Goal: Task Accomplishment & Management: Use online tool/utility

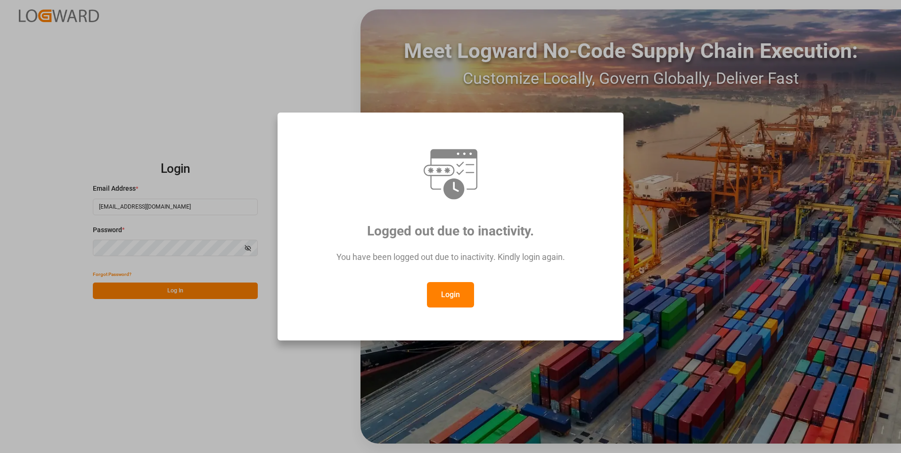
click at [462, 290] on button "Login" at bounding box center [450, 294] width 47 height 25
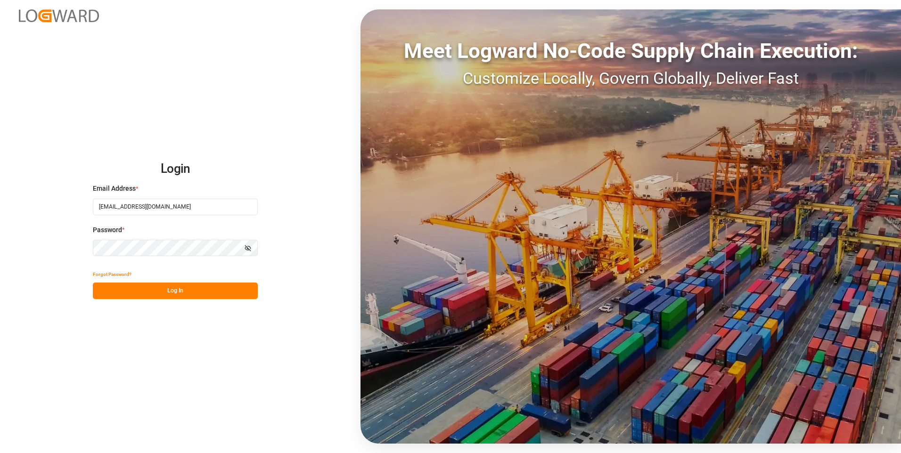
click at [139, 290] on button "Log In" at bounding box center [175, 291] width 165 height 16
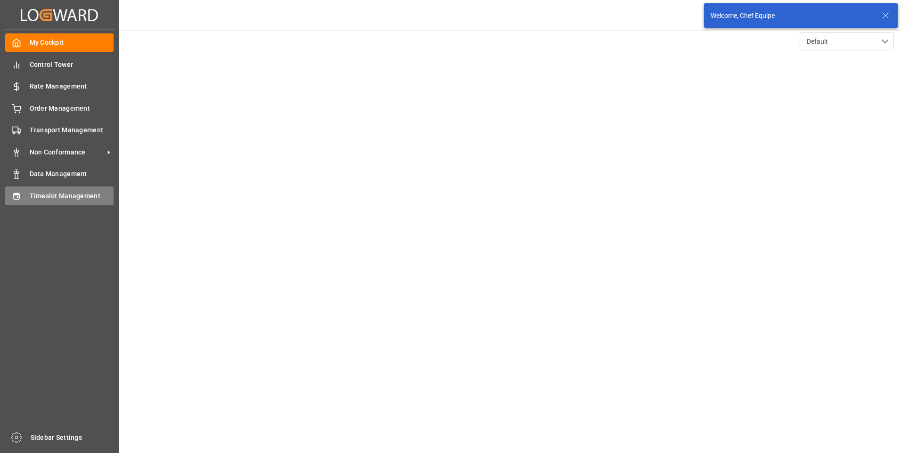
click at [14, 193] on icon at bounding box center [16, 196] width 9 height 9
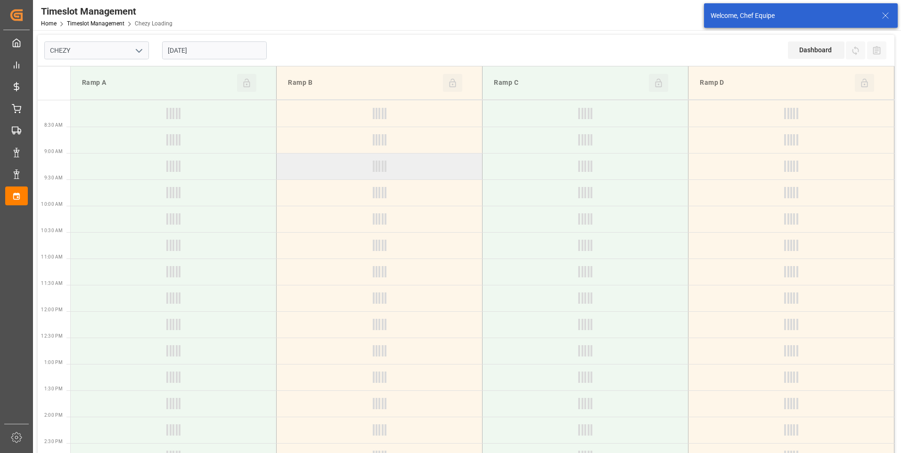
type input "Chezy Loading"
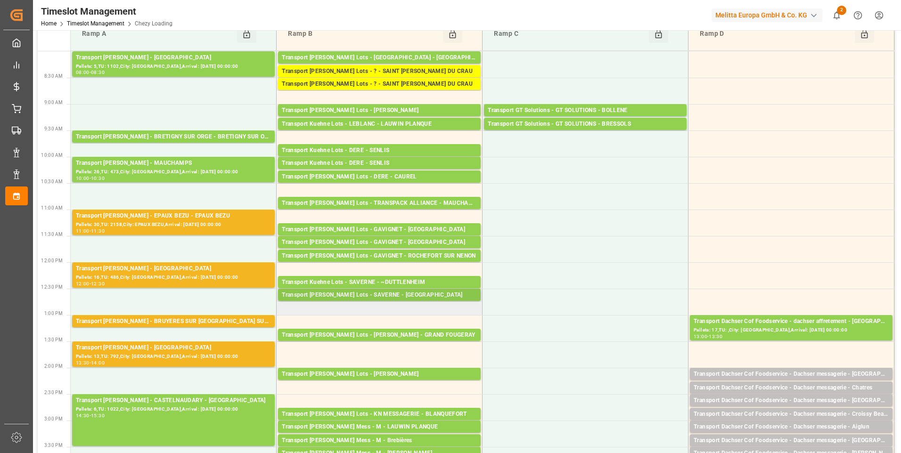
scroll to position [94, 0]
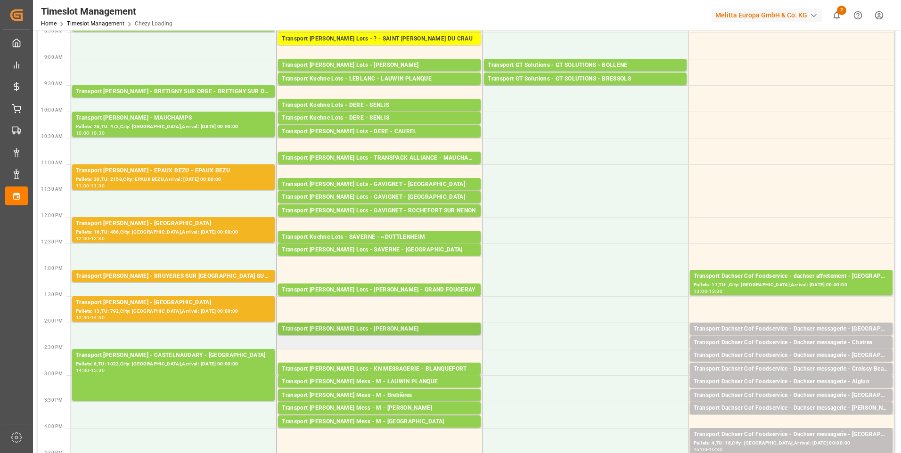
click at [392, 328] on div "Transport [PERSON_NAME] Lots - [PERSON_NAME]" at bounding box center [379, 329] width 195 height 9
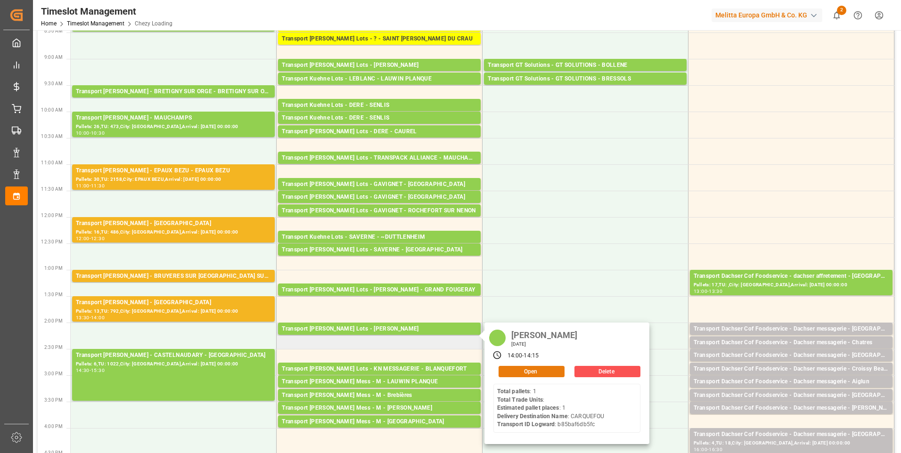
click at [540, 371] on button "Open" at bounding box center [531, 371] width 66 height 11
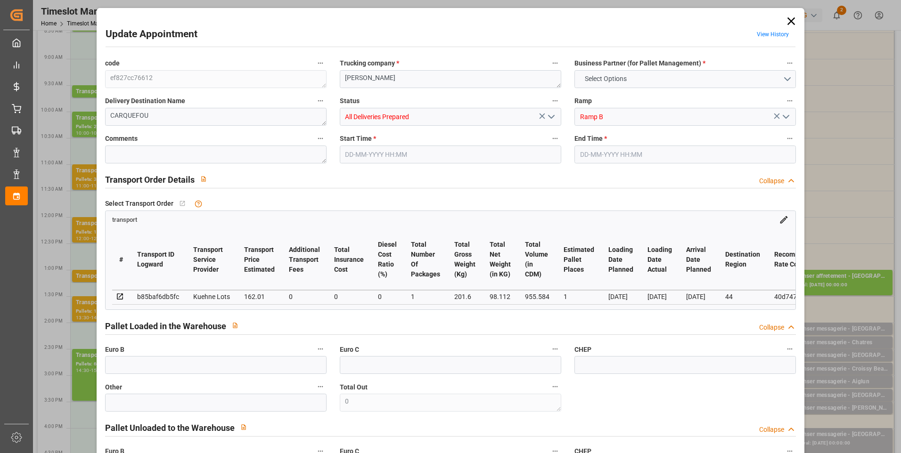
type input "1"
type input "162.01"
type input "0"
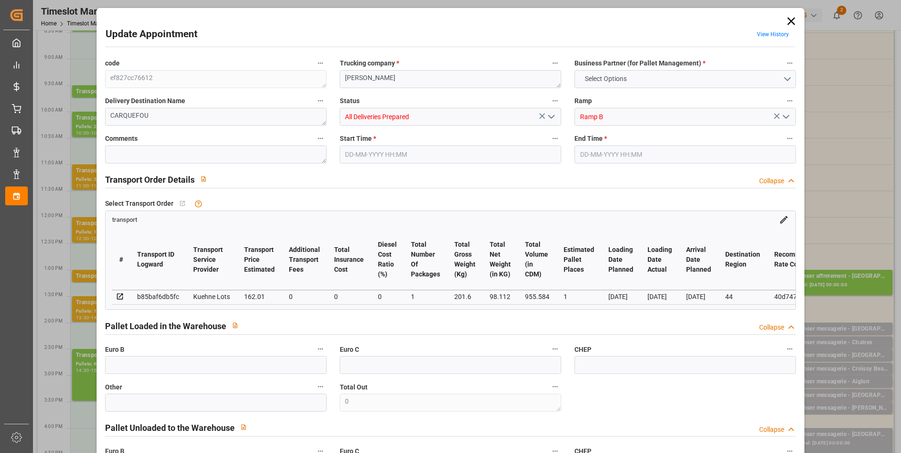
type input "162.01"
type input "0"
type input "1"
type input "98.112"
type input "241"
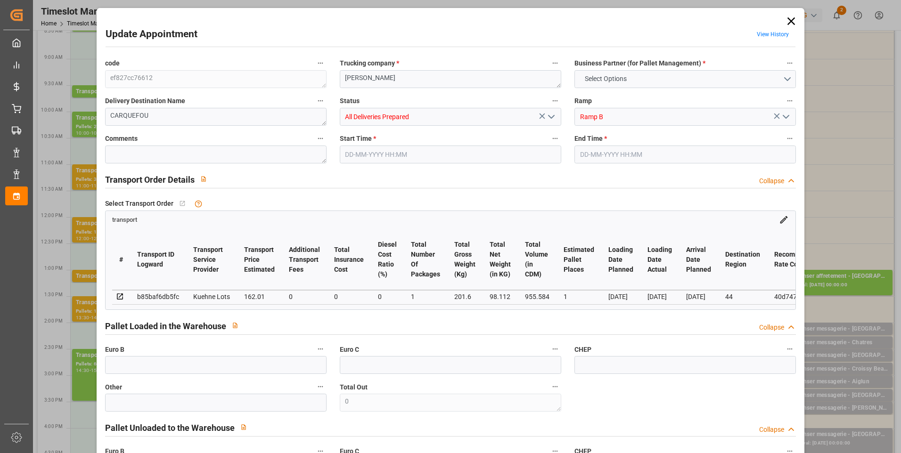
type input "955.584"
type input "44"
type input "1"
type input "0"
type input "1"
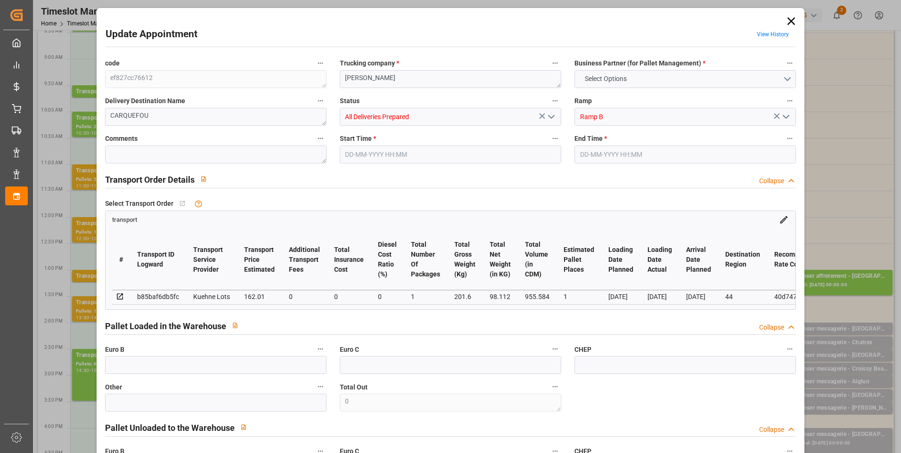
type input "101"
type input "201.6"
type input "0"
type input "4710.8598"
type input "0"
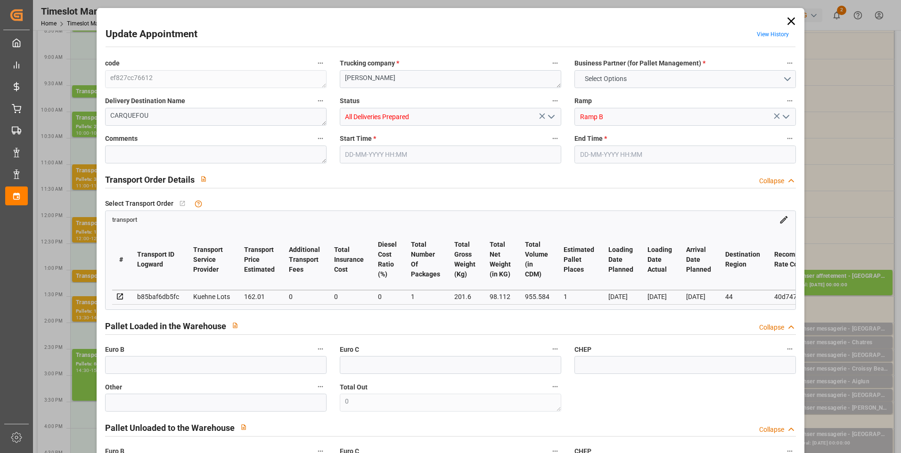
type input "0"
type input "21"
type input "35"
type input "[DATE] 14:00"
type input "[DATE] 14:15"
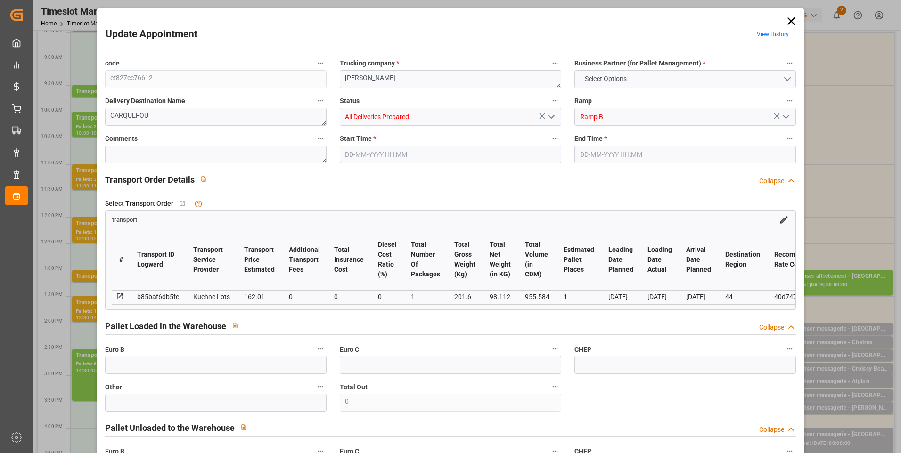
type input "[DATE] 15:09"
type input "[DATE] 12:20"
type input "[DATE]"
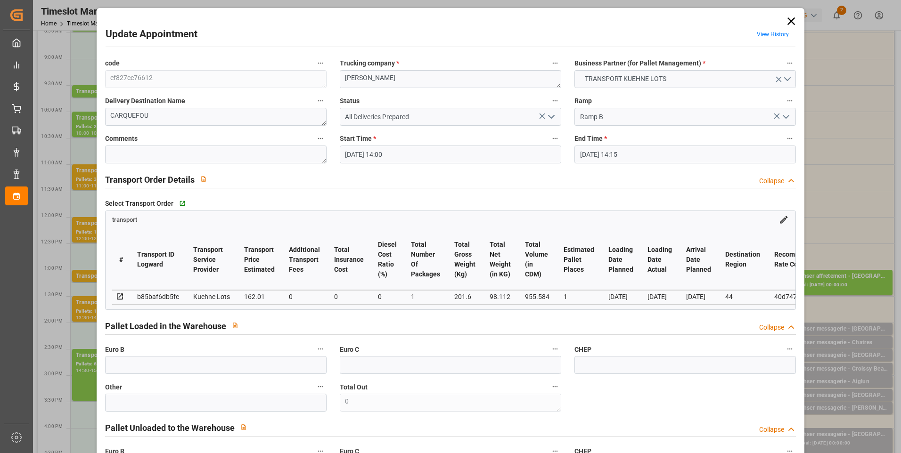
click at [550, 116] on icon "open menu" at bounding box center [550, 116] width 11 height 11
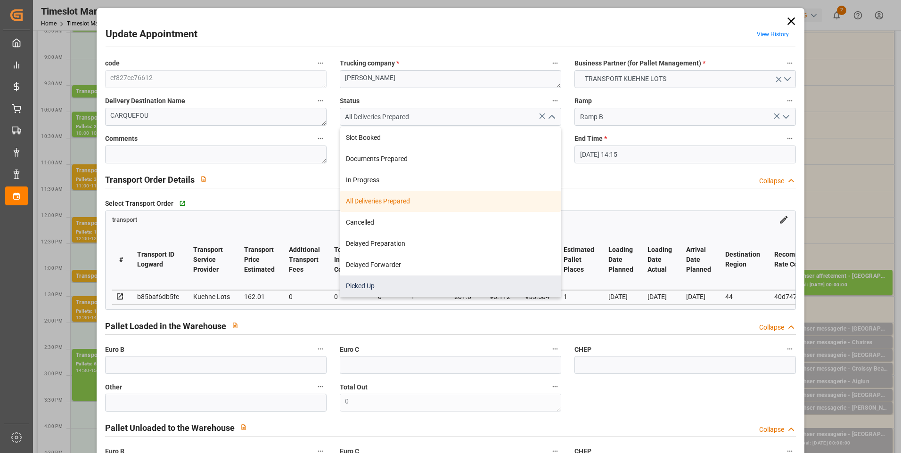
click at [370, 285] on div "Picked Up" at bounding box center [450, 286] width 220 height 21
type input "Picked Up"
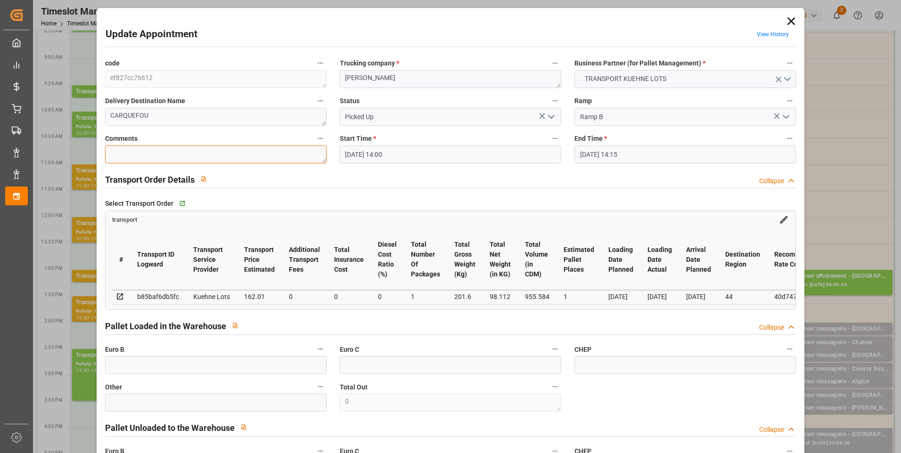
click at [141, 156] on textarea at bounding box center [215, 155] width 221 height 18
type textarea "JN 1"
click at [133, 368] on input "text" at bounding box center [215, 365] width 221 height 18
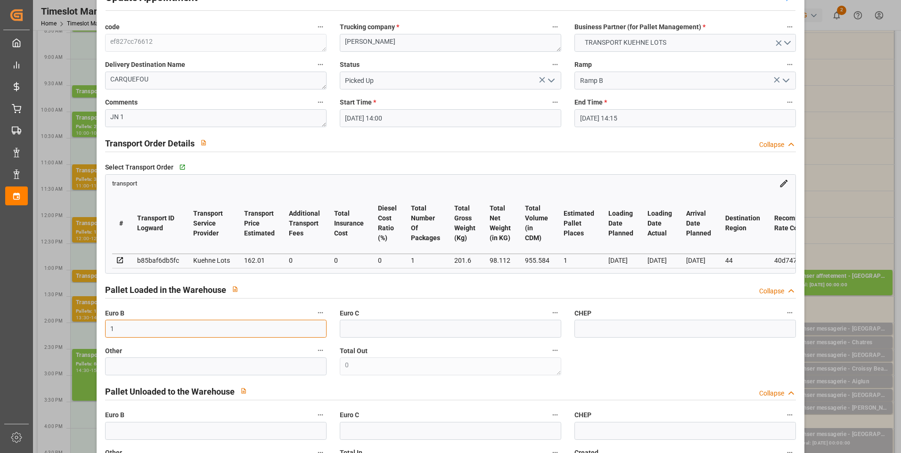
scroll to position [236, 0]
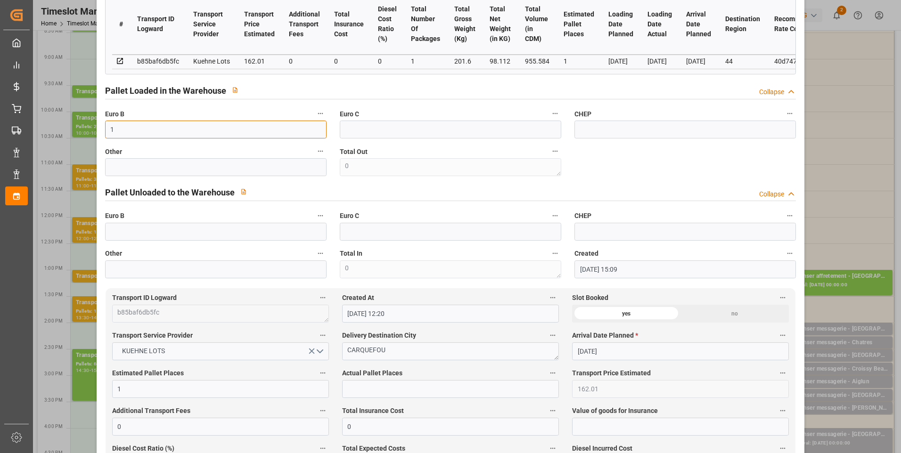
type input "1"
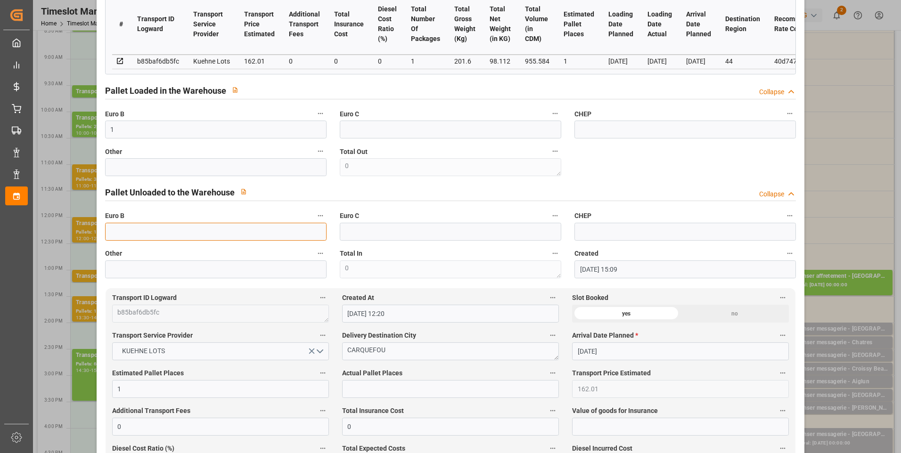
click at [115, 232] on input "text" at bounding box center [215, 232] width 221 height 18
type input "36"
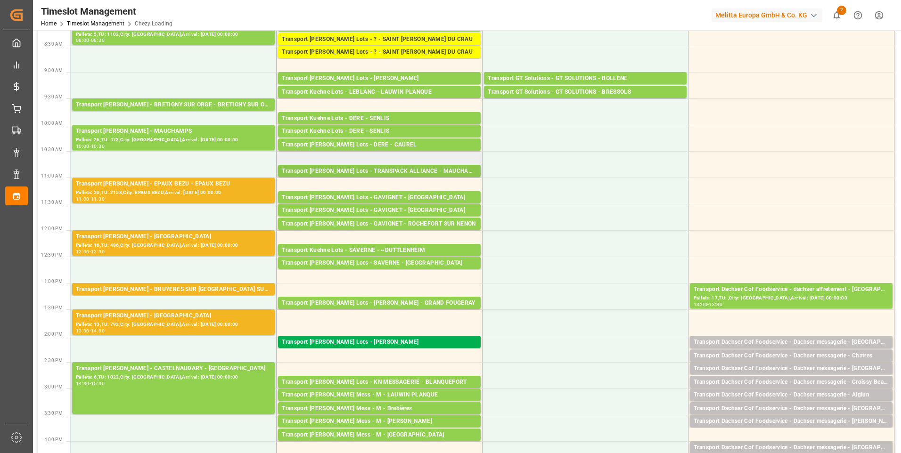
scroll to position [94, 0]
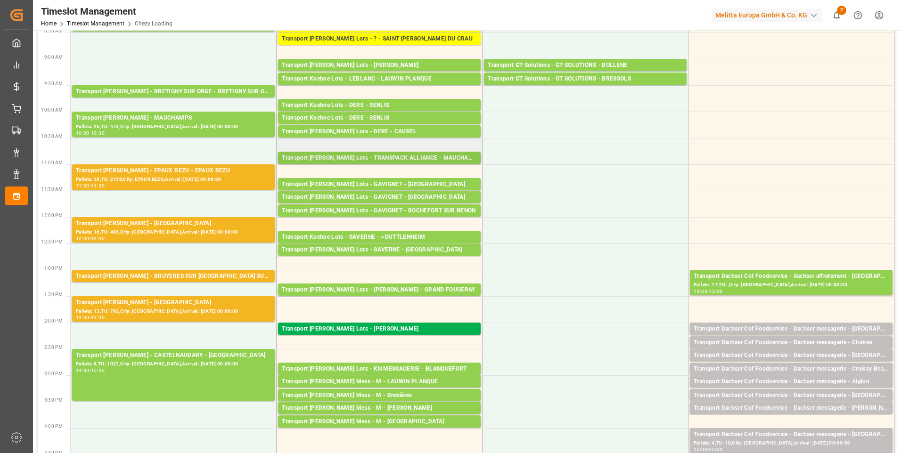
click at [371, 157] on div "Transport [PERSON_NAME] Lots - TRANSPACK ALLIANCE - MAUCHAMPS" at bounding box center [379, 158] width 195 height 9
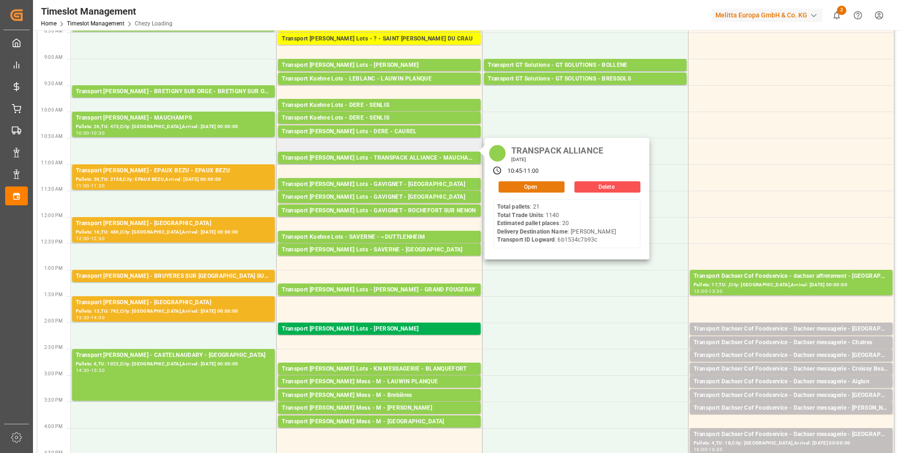
click at [550, 185] on button "Open" at bounding box center [531, 186] width 66 height 11
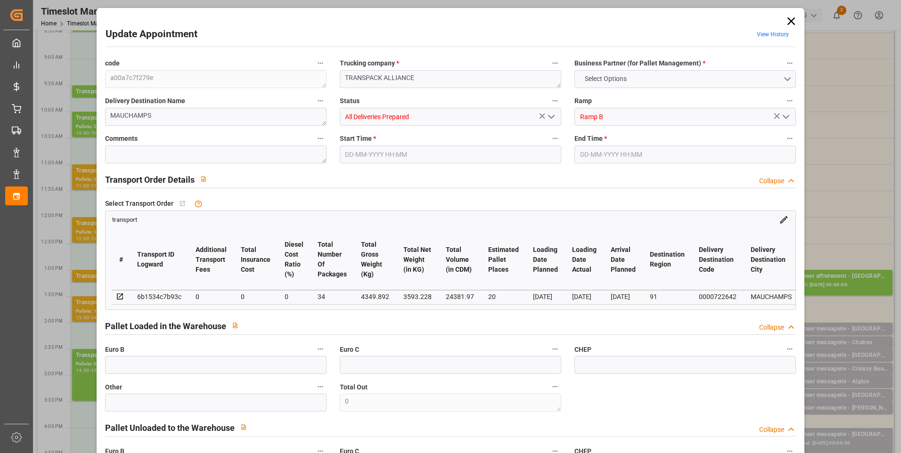
type input "20"
type input "0"
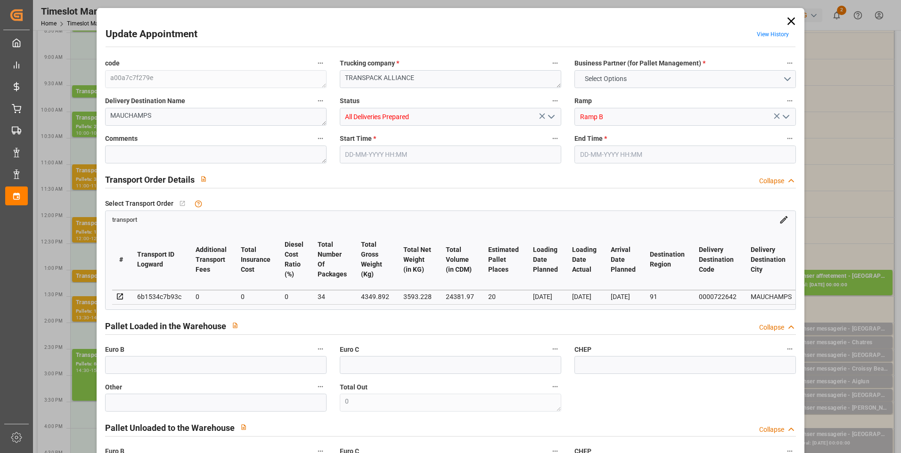
type input "34"
type input "3593.228"
type input "5325.162"
type input "24381.97"
type input "91"
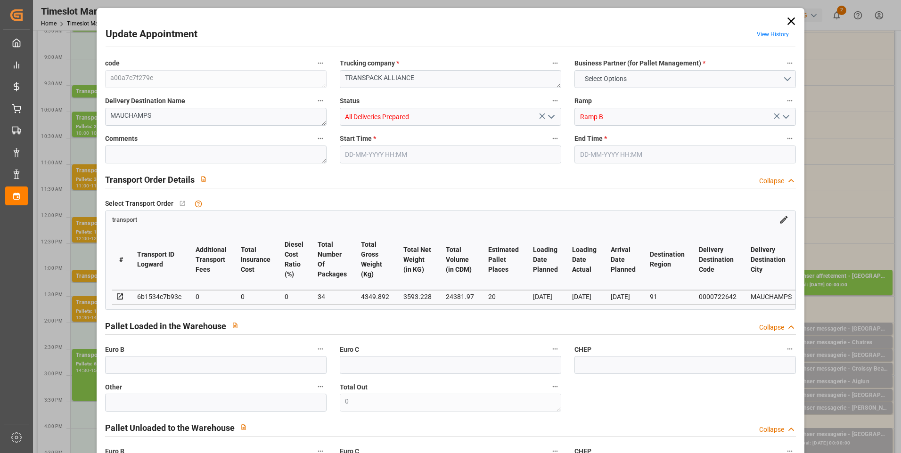
type input "21"
type input "1140"
type input "34"
type input "101"
type input "4349.892"
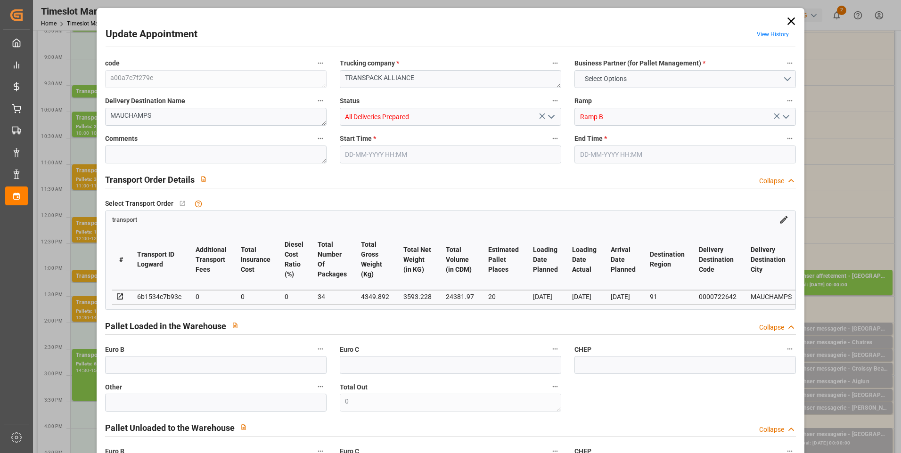
type input "0"
type input "4710.8598"
type input "0"
type input "21"
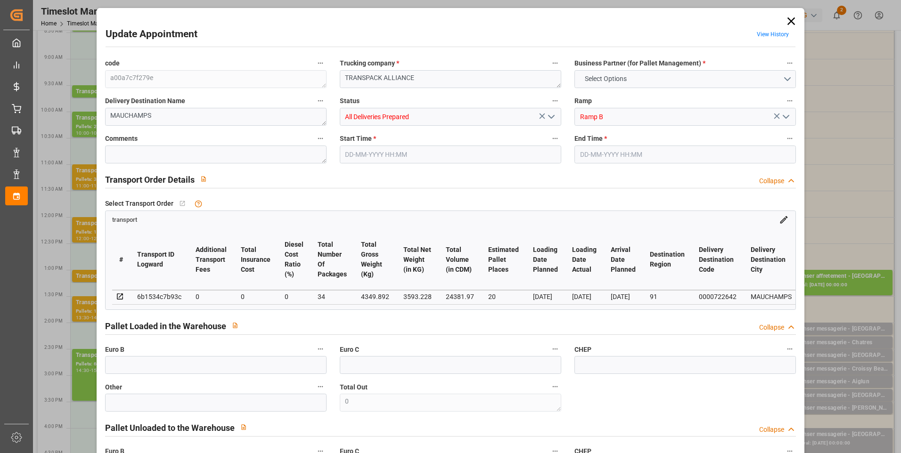
type input "35"
type input "[DATE] 10:45"
type input "[DATE] 11:00"
type input "[DATE] 14:51"
type input "[DATE] 11:33"
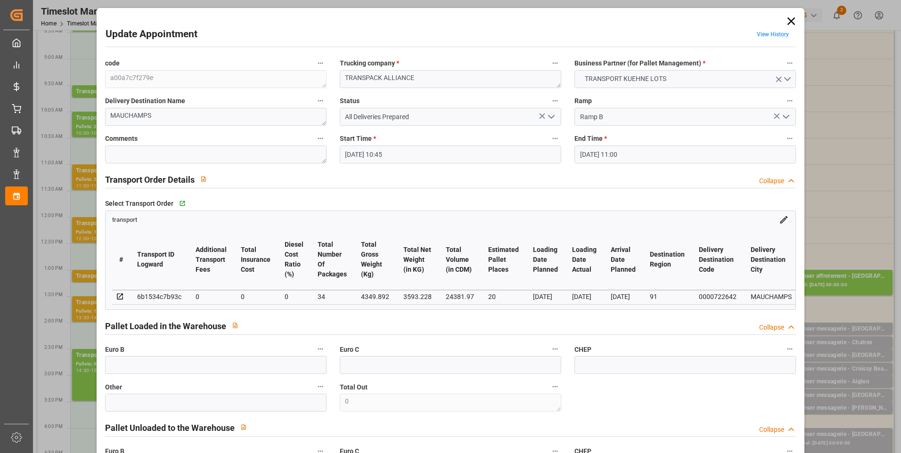
type input "[DATE]"
click at [549, 120] on icon "open menu" at bounding box center [550, 116] width 11 height 11
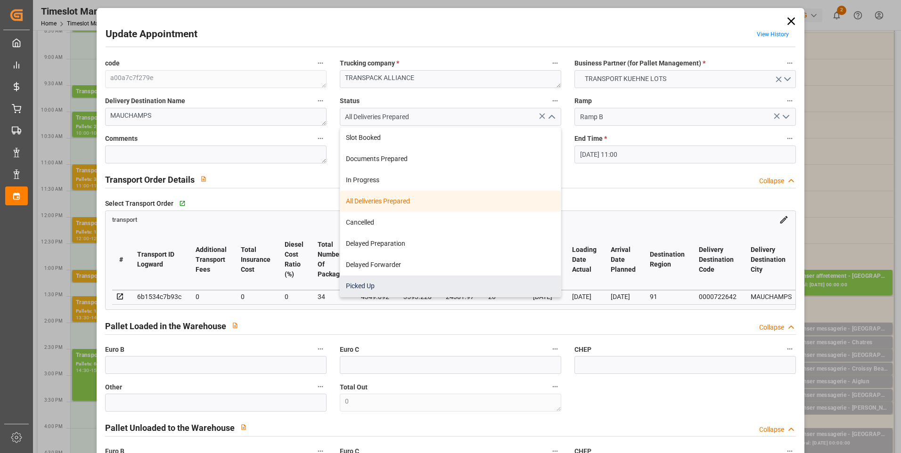
click at [366, 285] on div "Picked Up" at bounding box center [450, 286] width 220 height 21
type input "Picked Up"
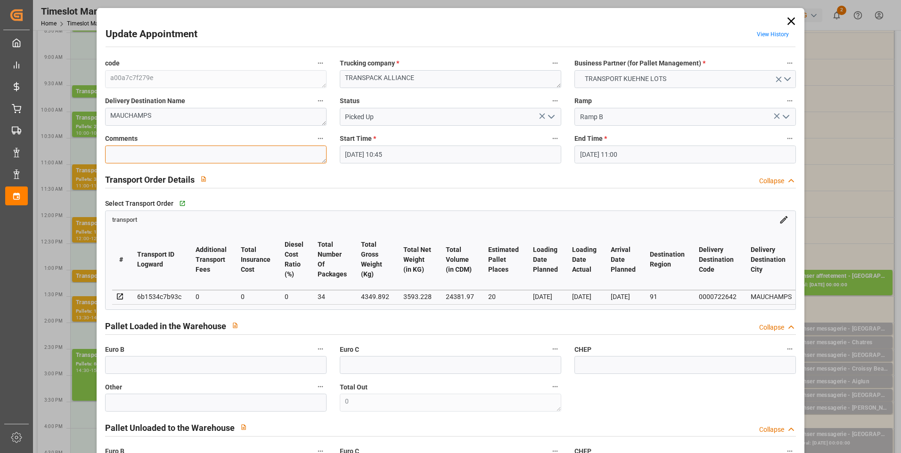
click at [156, 151] on textarea at bounding box center [215, 155] width 221 height 18
type textarea "JN 19"
click at [138, 373] on input "text" at bounding box center [215, 365] width 221 height 18
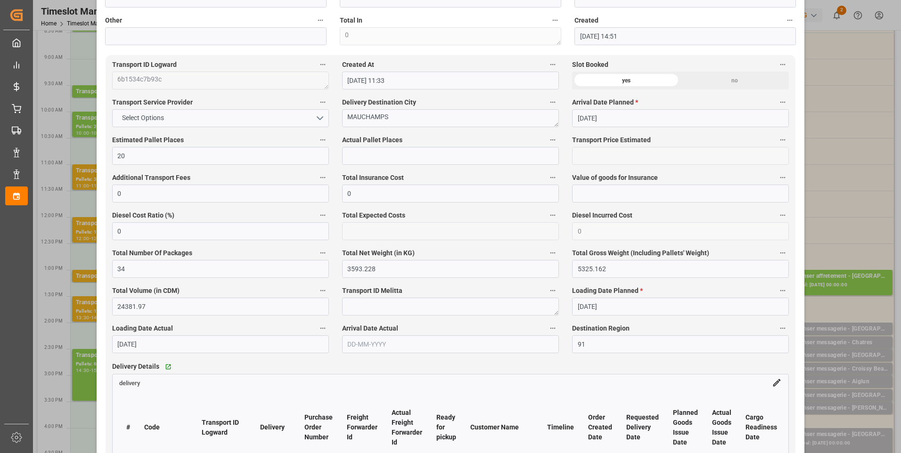
scroll to position [471, 0]
type input "34"
click at [367, 156] on input "text" at bounding box center [450, 154] width 217 height 18
type input "19"
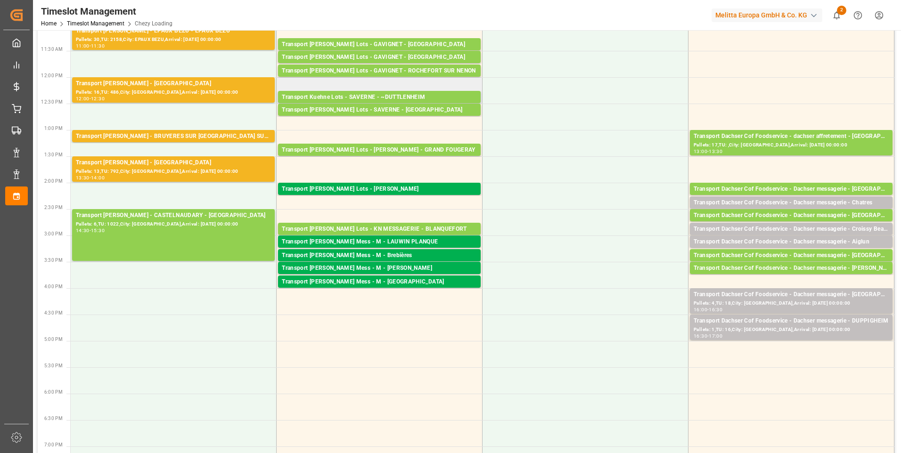
scroll to position [188, 0]
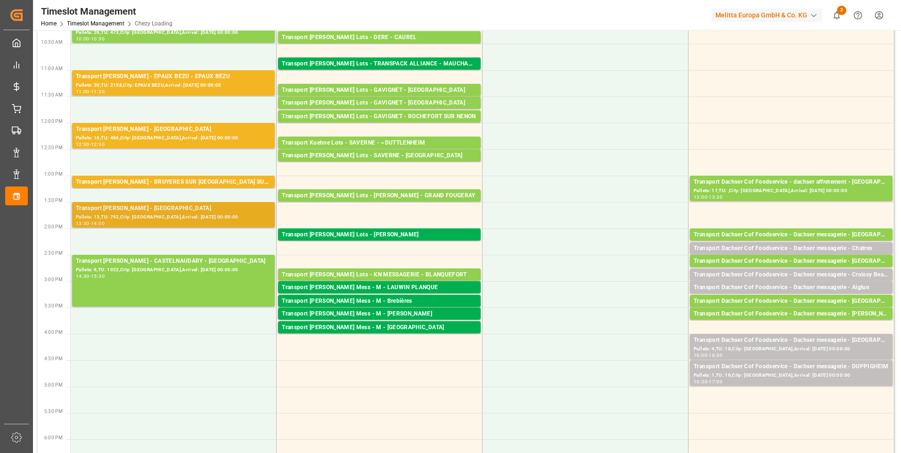
click at [207, 217] on div "Pallets: 13,TU: 792,City: [GEOGRAPHIC_DATA],Arrival: [DATE] 00:00:00" at bounding box center [173, 217] width 195 height 8
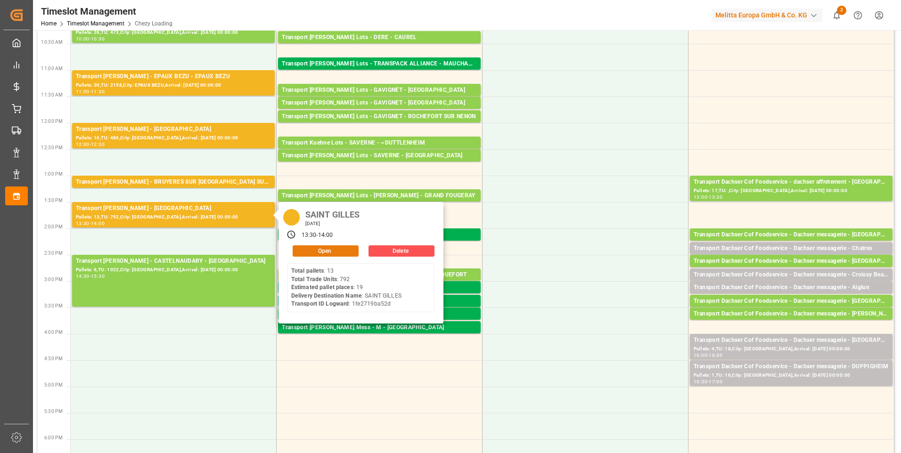
click at [327, 250] on button "Open" at bounding box center [326, 250] width 66 height 11
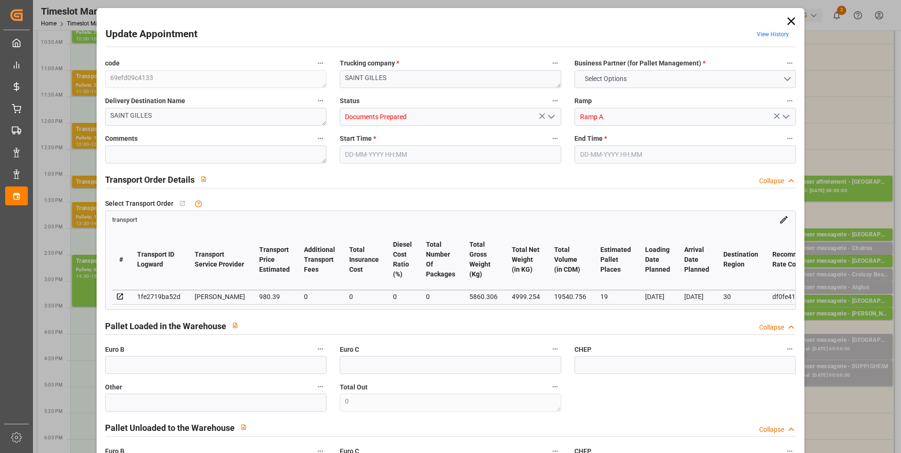
type input "19"
type input "980.39"
type input "0"
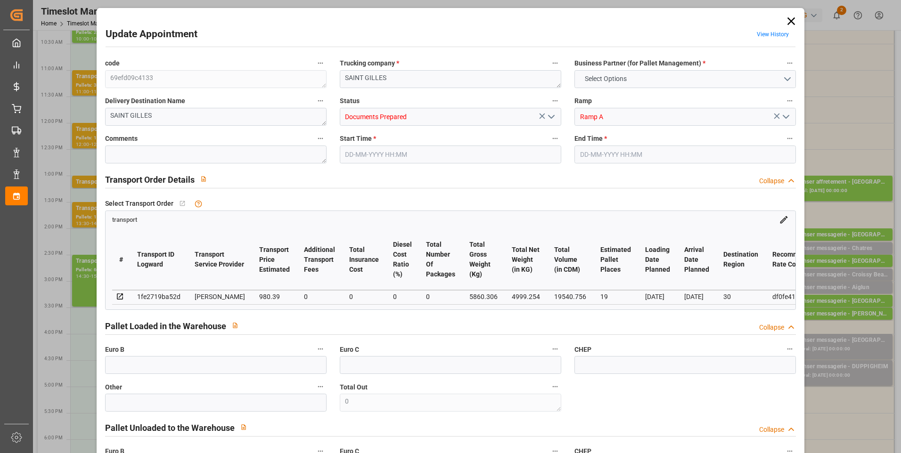
type input "940.6842"
type input "-39.7058"
type input "0"
type input "4999.254"
type input "6749.252"
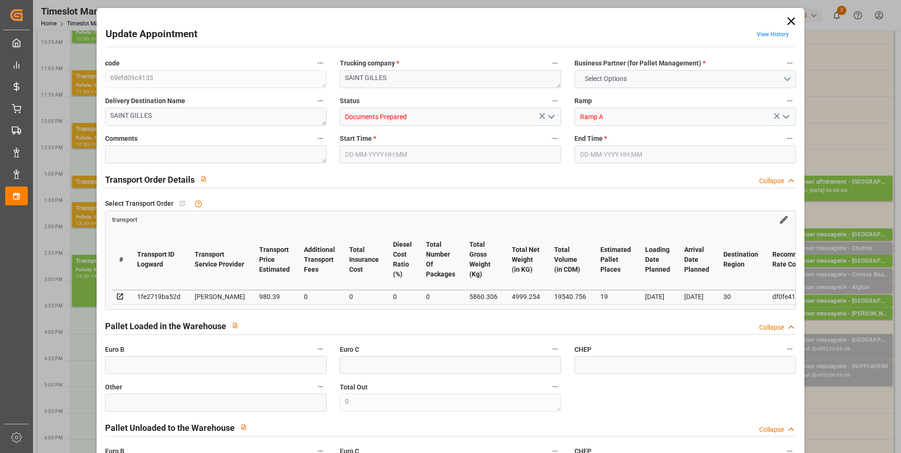
type input "19540.756"
type input "30"
type input "13"
type input "792"
type input "26"
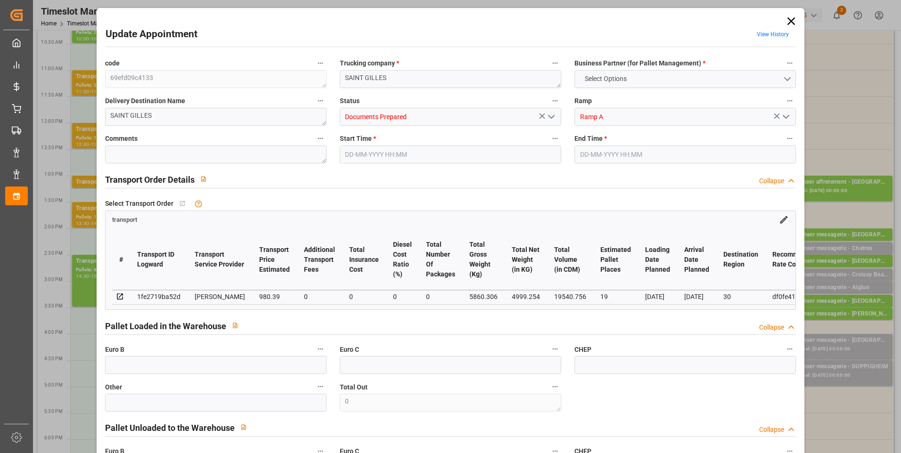
type input "101"
type input "5860.306"
type input "0"
type input "4710.8598"
type input "0"
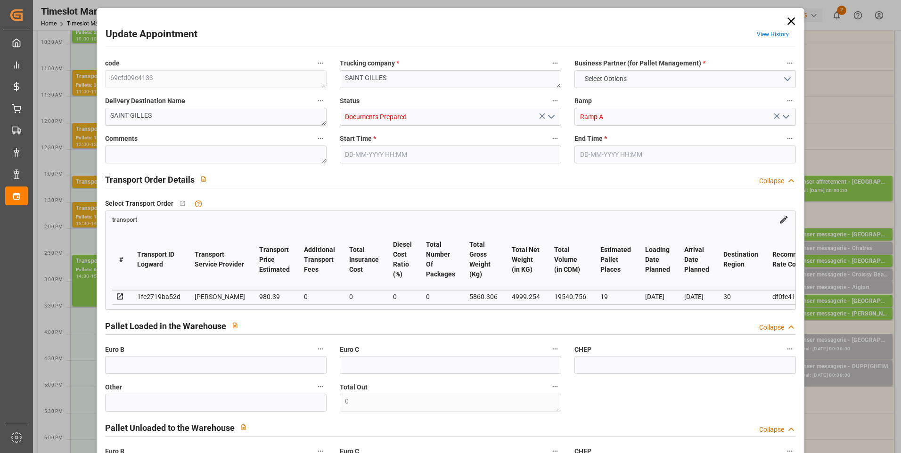
type input "0"
type input "21"
type input "35"
type input "[DATE] 13:30"
type input "[DATE] 14:00"
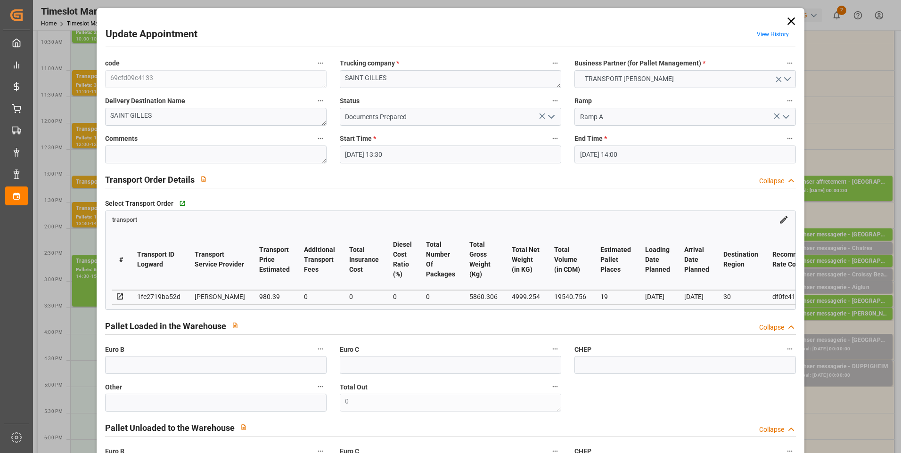
type input "[DATE] 17:12"
type input "[DATE] 11:57"
type input "[DATE]"
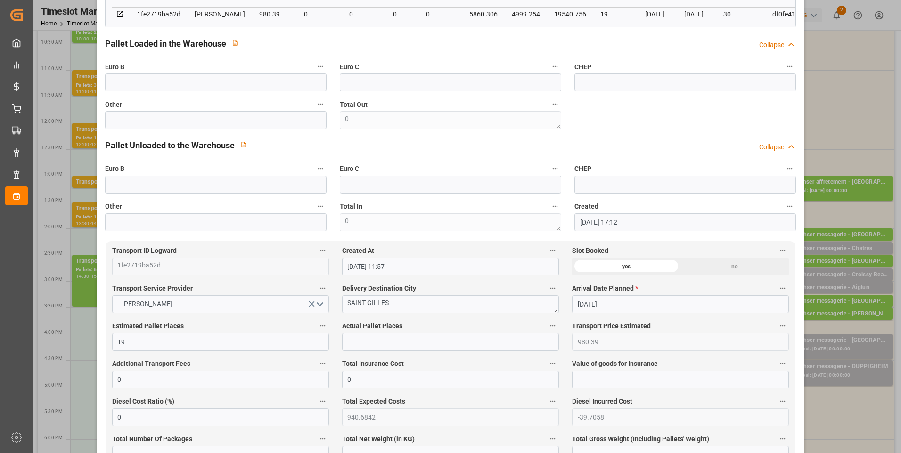
scroll to position [0, 0]
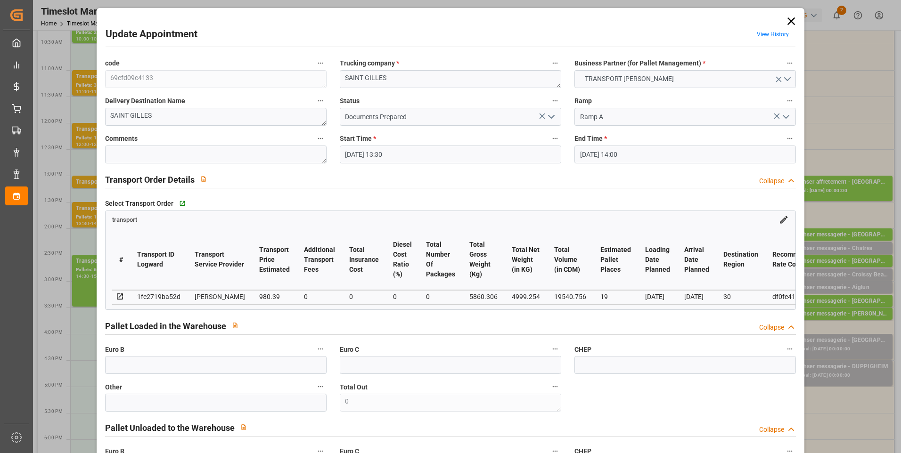
click at [788, 19] on icon at bounding box center [790, 21] width 13 height 13
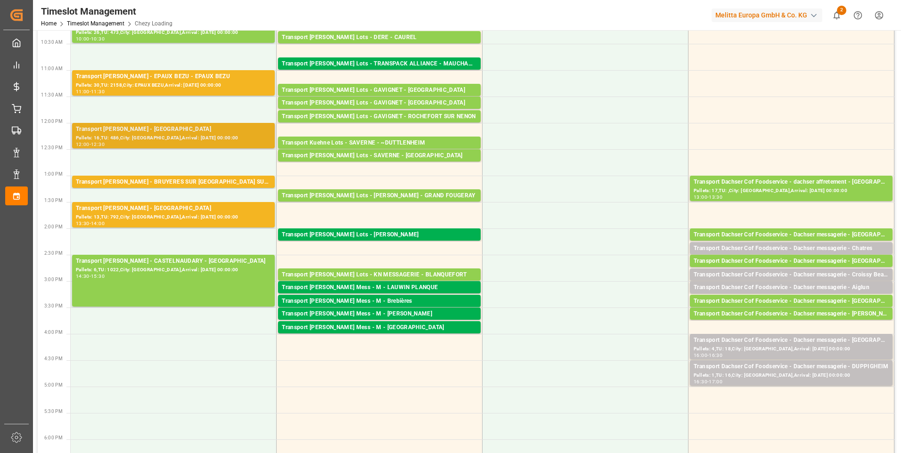
click at [176, 136] on div "Pallets: 16,TU: 486,City: [GEOGRAPHIC_DATA],Arrival: [DATE] 00:00:00" at bounding box center [173, 138] width 195 height 8
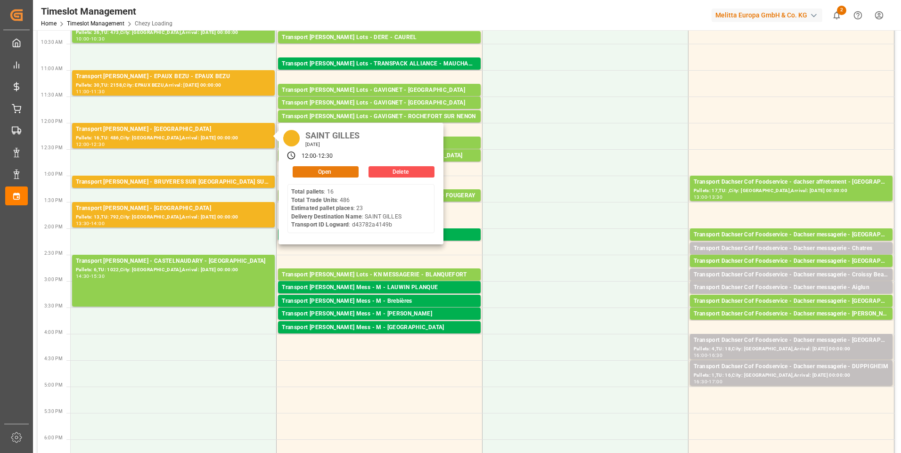
click at [318, 171] on button "Open" at bounding box center [326, 171] width 66 height 11
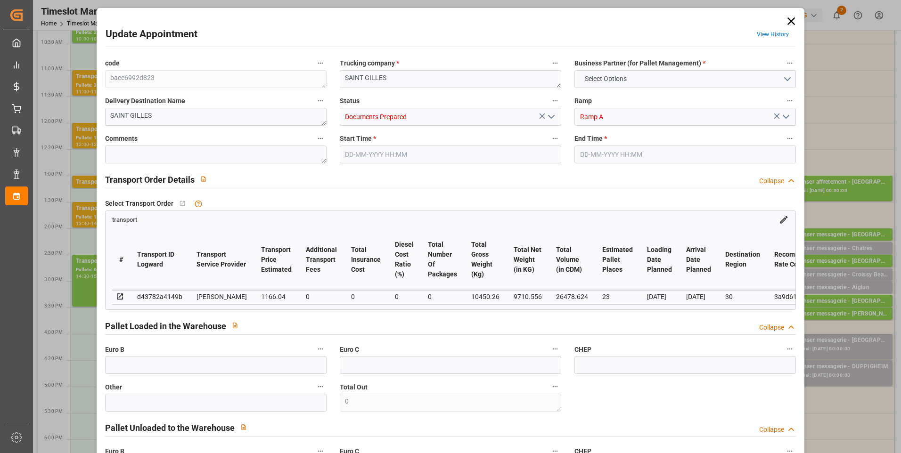
type input "23"
type input "1166.04"
type input "0"
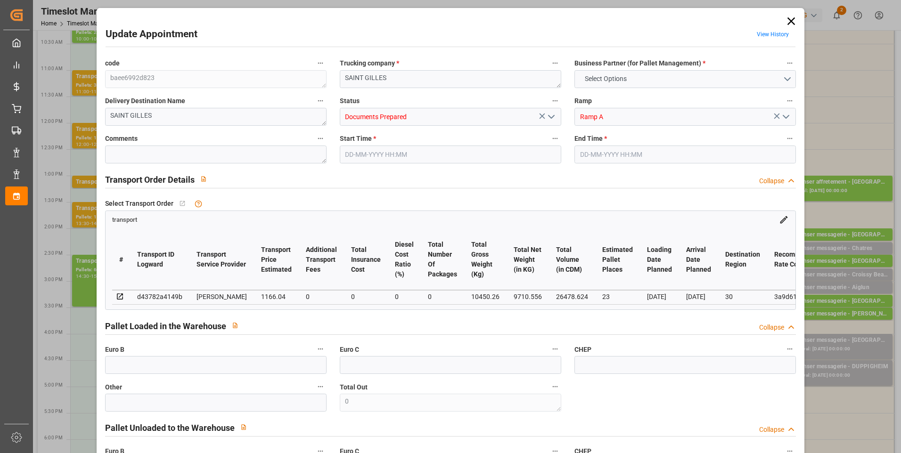
type input "1118.8154"
type input "-47.2246"
type input "0"
type input "9710.556"
type input "11515.6"
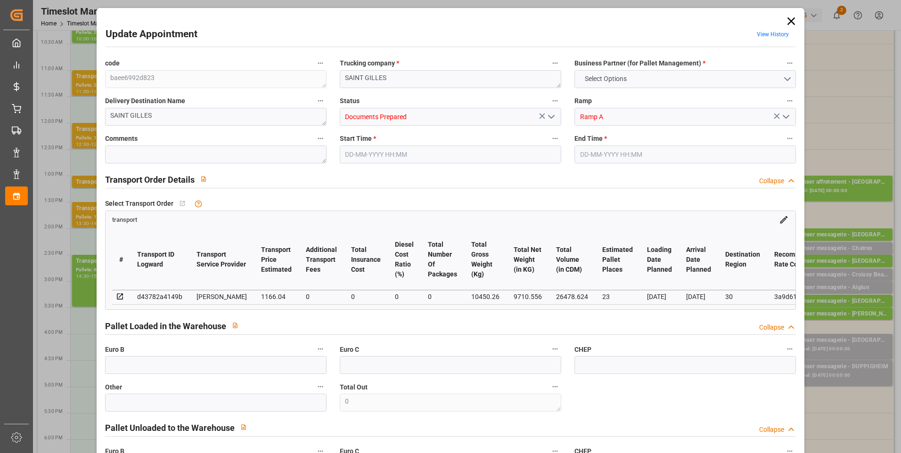
type input "26478.624"
type input "30"
type input "16"
type input "486"
type input "23"
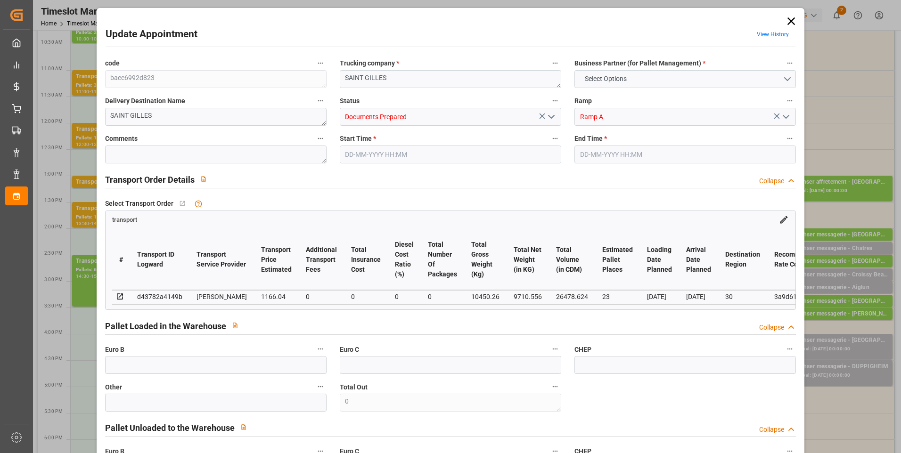
type input "101"
type input "10450.26"
type input "0"
type input "4710.8598"
type input "0"
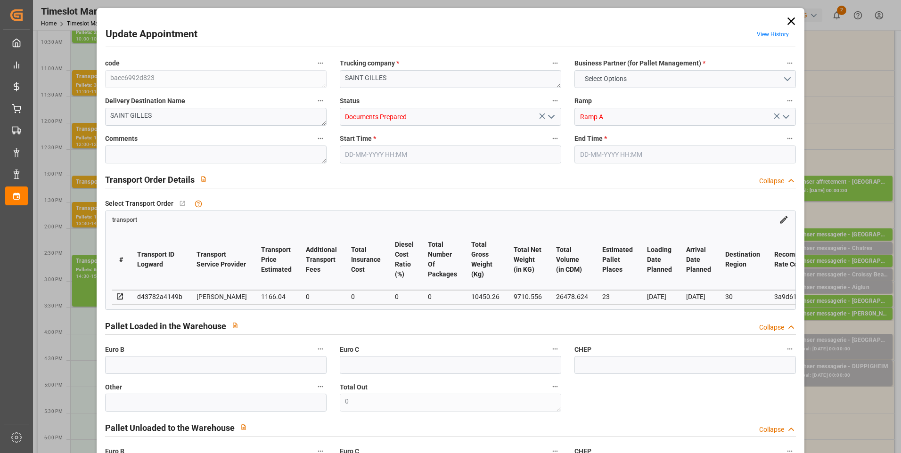
type input "0"
type input "21"
type input "35"
type input "[DATE] 12:00"
type input "[DATE] 12:30"
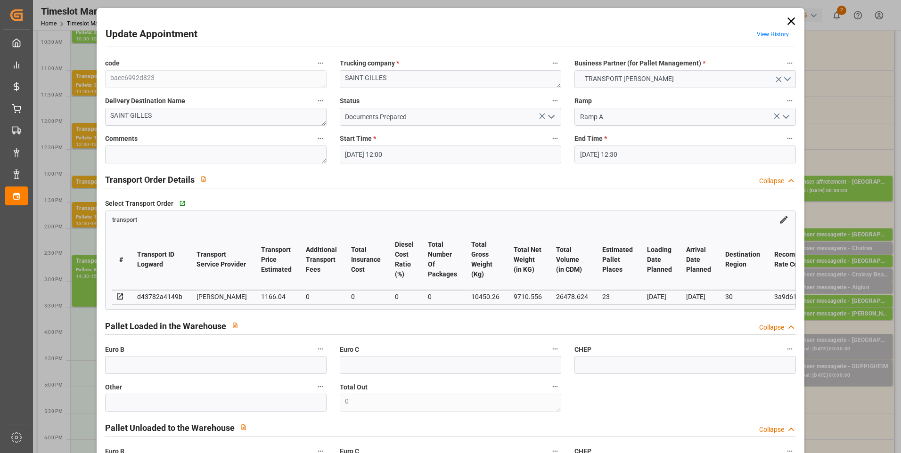
type input "[DATE] 17:08"
type input "[DATE] 11:58"
type input "[DATE]"
click at [794, 20] on icon at bounding box center [790, 21] width 13 height 13
